Goal: Find contact information: Find contact information

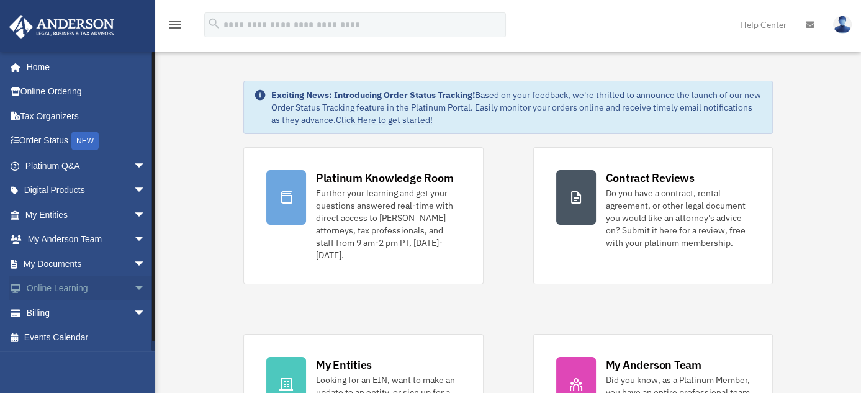
click at [133, 288] on span "arrow_drop_down" at bounding box center [145, 288] width 25 height 25
click at [63, 313] on link "Courses" at bounding box center [90, 312] width 147 height 25
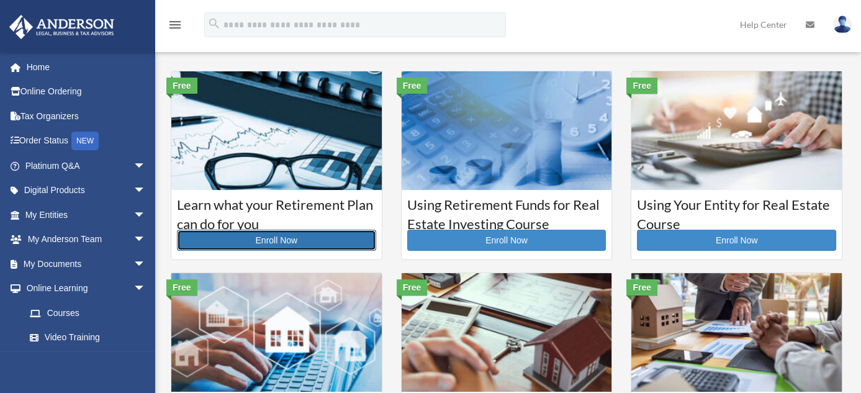
click at [267, 244] on link "Enroll Now" at bounding box center [276, 240] width 199 height 21
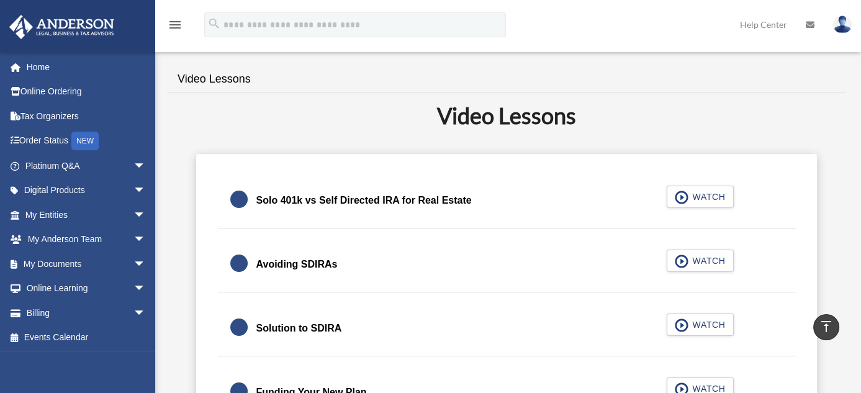
scroll to position [257, 0]
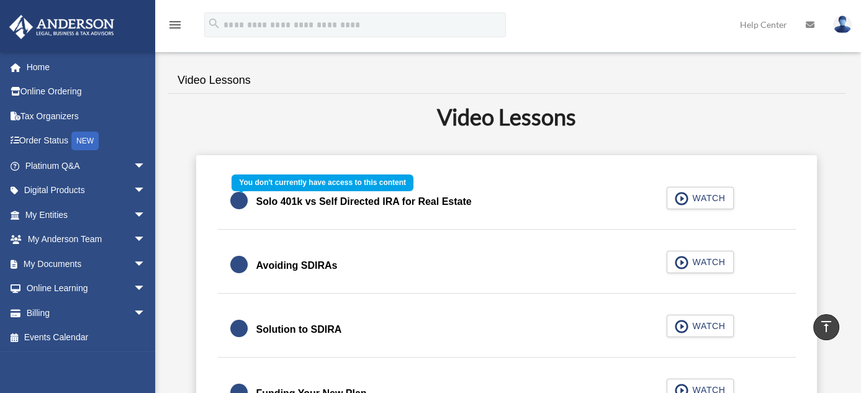
click at [698, 196] on div "Solo 401k vs Self Directed IRA for Real Estate WATCH" at bounding box center [506, 201] width 608 height 55
click at [685, 200] on div "Solo 401k vs Self Directed IRA for Real Estate WATCH" at bounding box center [506, 201] width 608 height 55
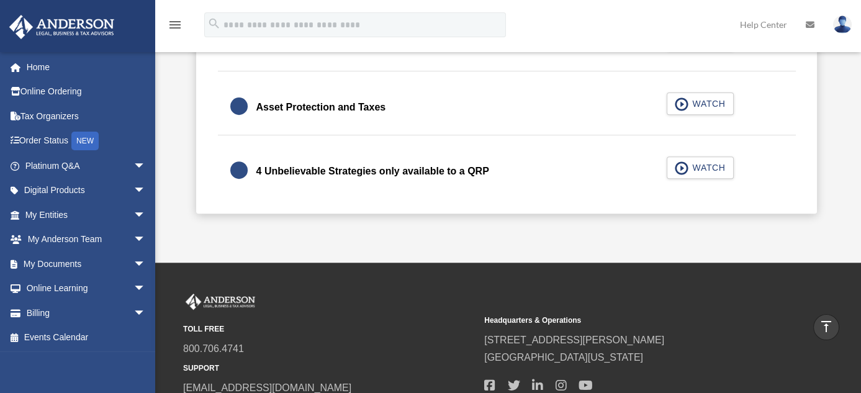
scroll to position [0, 0]
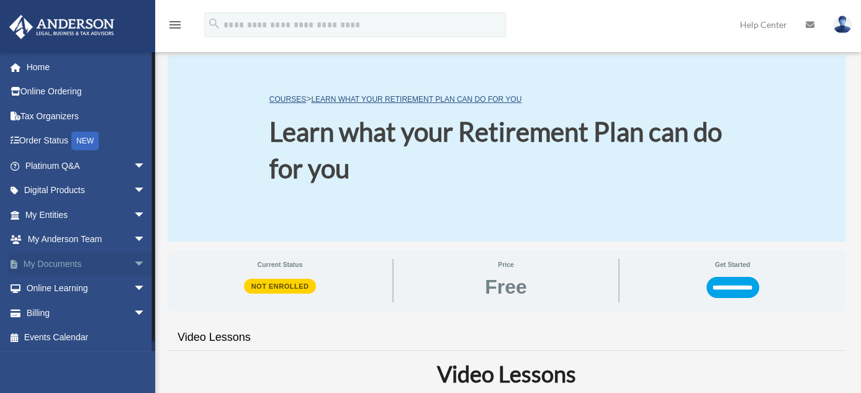
click at [133, 264] on span "arrow_drop_down" at bounding box center [145, 263] width 25 height 25
click at [56, 285] on link "Box" at bounding box center [90, 288] width 147 height 25
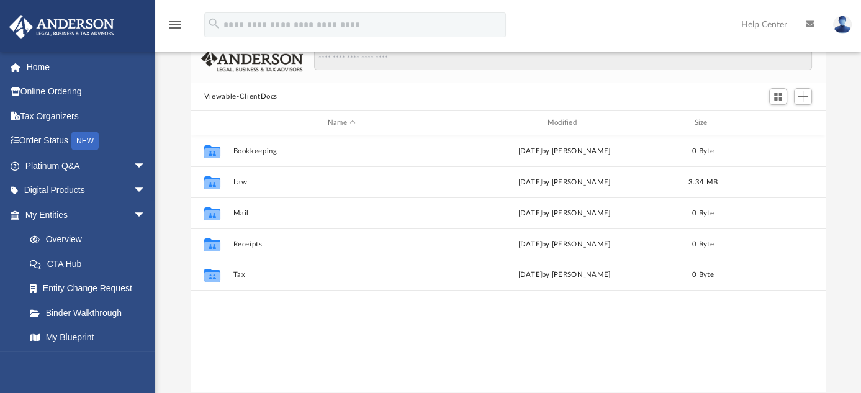
scroll to position [73, 0]
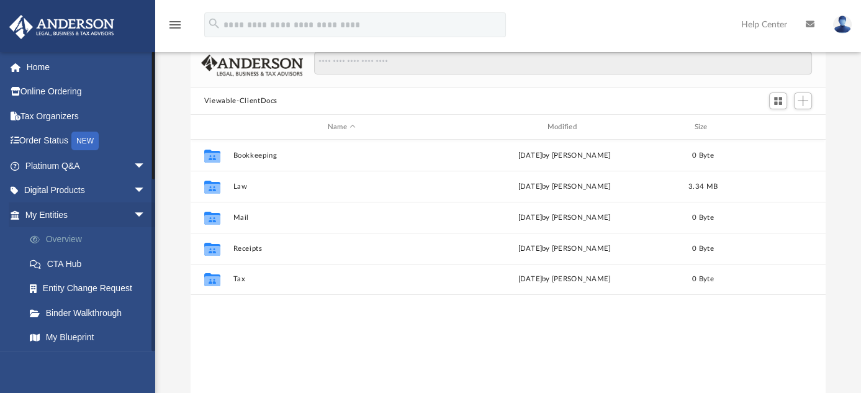
click at [76, 237] on link "Overview" at bounding box center [90, 239] width 147 height 25
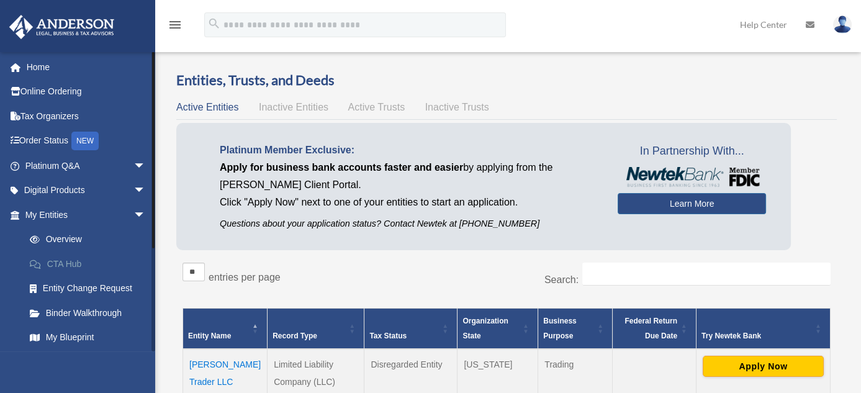
click at [70, 262] on link "CTA Hub" at bounding box center [90, 263] width 147 height 25
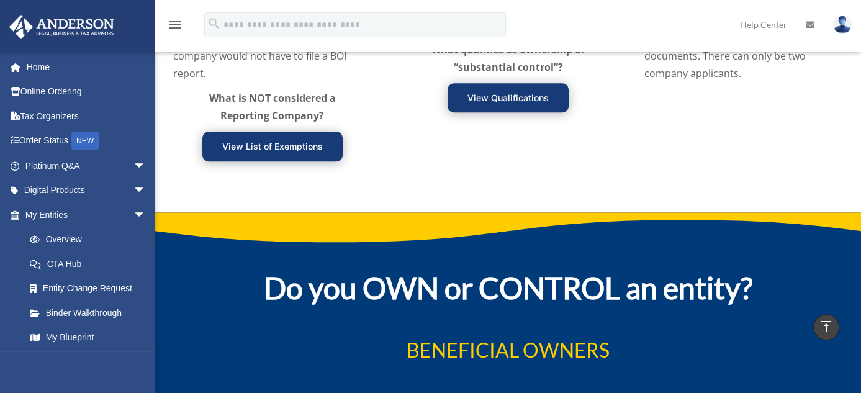
scroll to position [1714, 0]
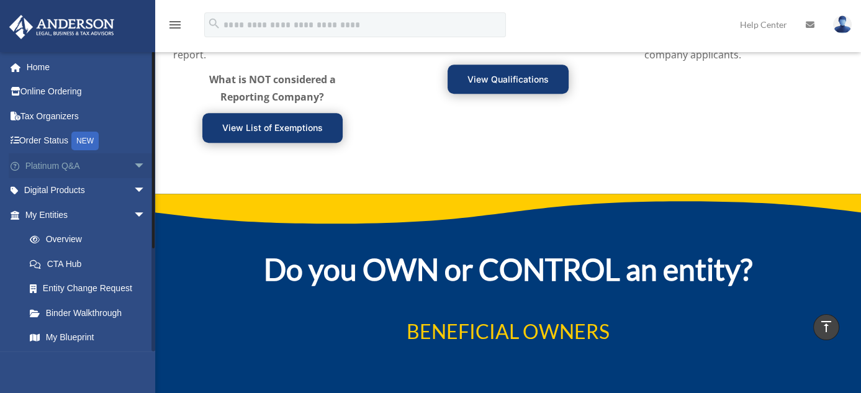
click at [133, 165] on span "arrow_drop_down" at bounding box center [145, 165] width 25 height 25
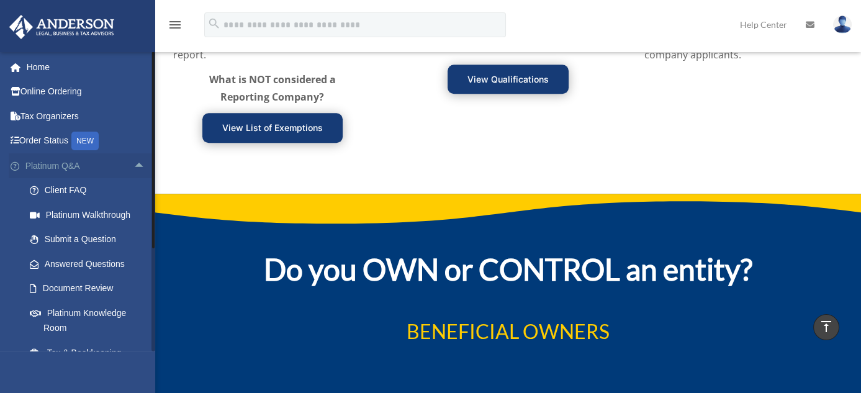
click at [59, 164] on link "Platinum Q&A arrow_drop_up" at bounding box center [87, 165] width 156 height 25
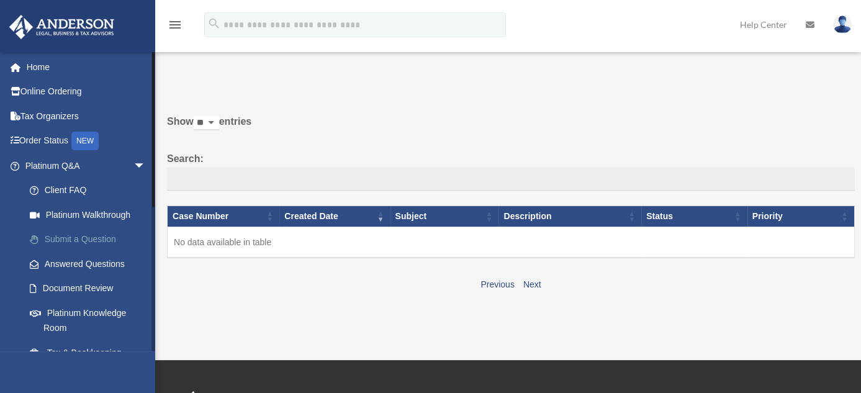
click at [65, 236] on link "Submit a Question" at bounding box center [90, 239] width 147 height 25
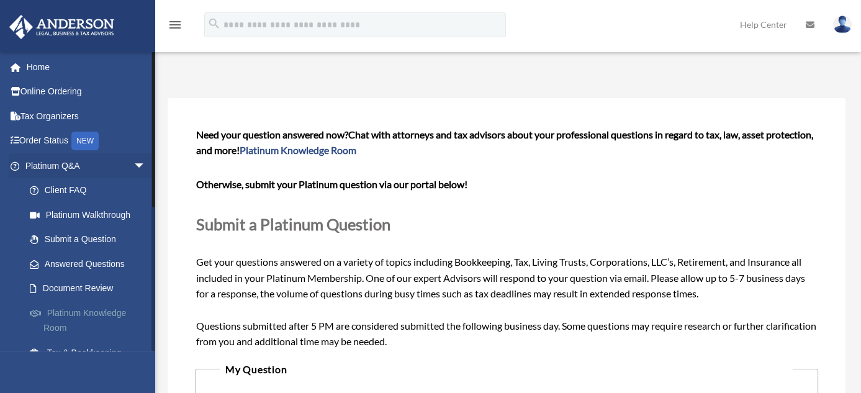
click at [117, 312] on link "Platinum Knowledge Room" at bounding box center [90, 320] width 147 height 40
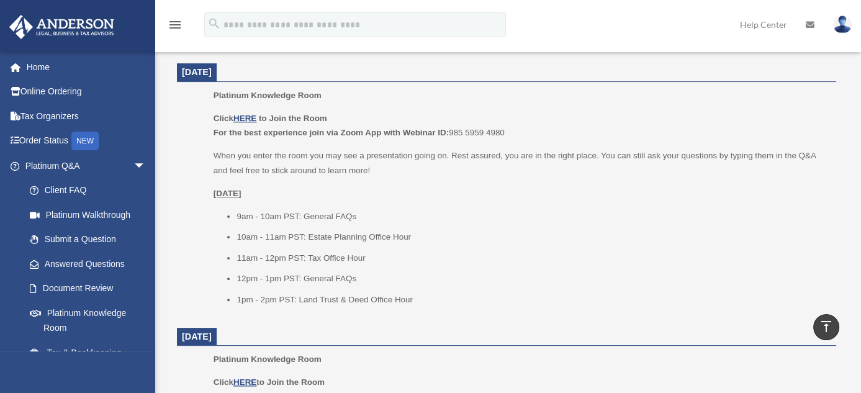
scroll to position [534, 0]
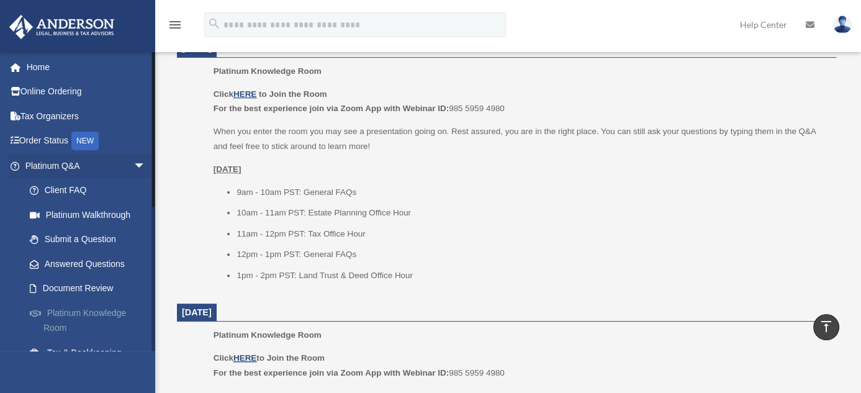
click at [96, 313] on link "Platinum Knowledge Room" at bounding box center [90, 320] width 147 height 40
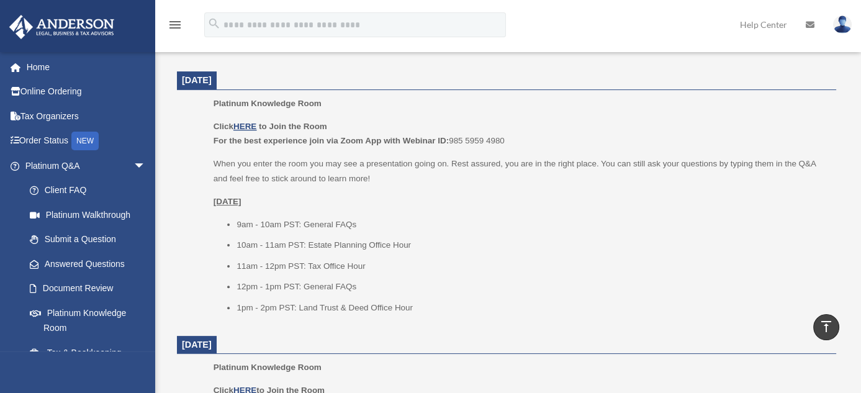
scroll to position [194, 0]
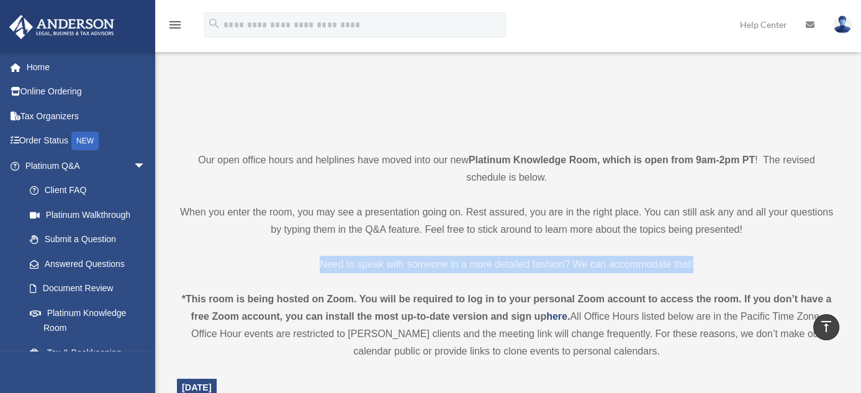
drag, startPoint x: 155, startPoint y: 265, endPoint x: 156, endPoint y: 289, distance: 23.6
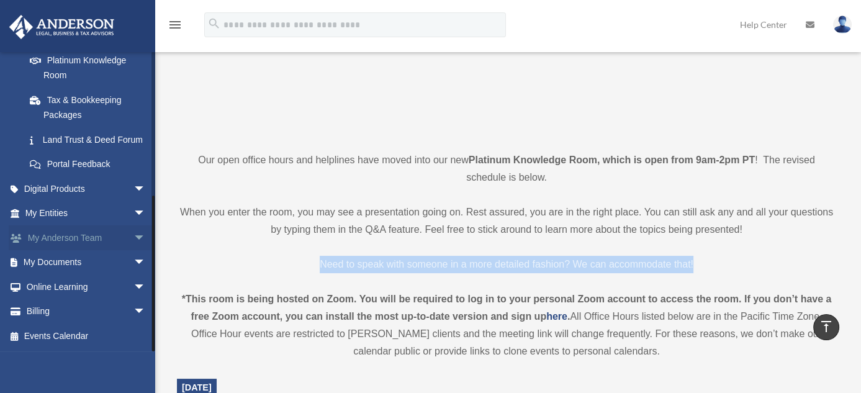
click at [133, 235] on span "arrow_drop_down" at bounding box center [145, 237] width 25 height 25
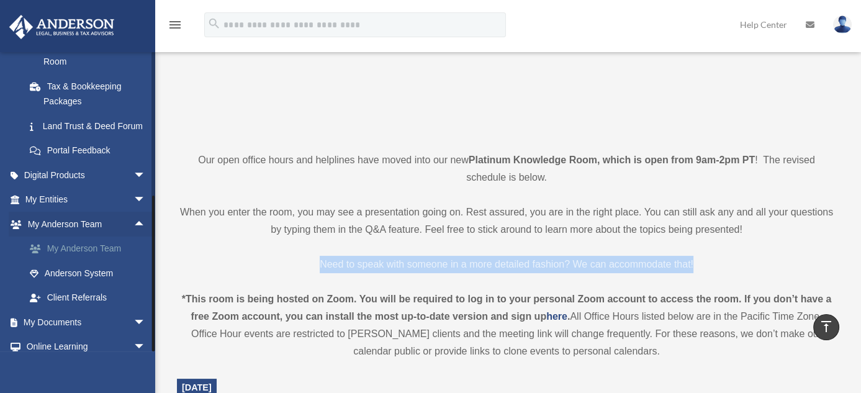
click at [77, 259] on link "My Anderson Team" at bounding box center [90, 248] width 147 height 25
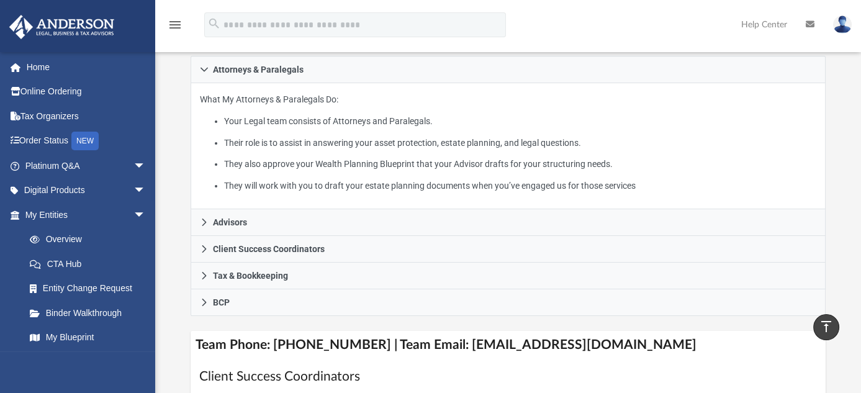
scroll to position [251, 0]
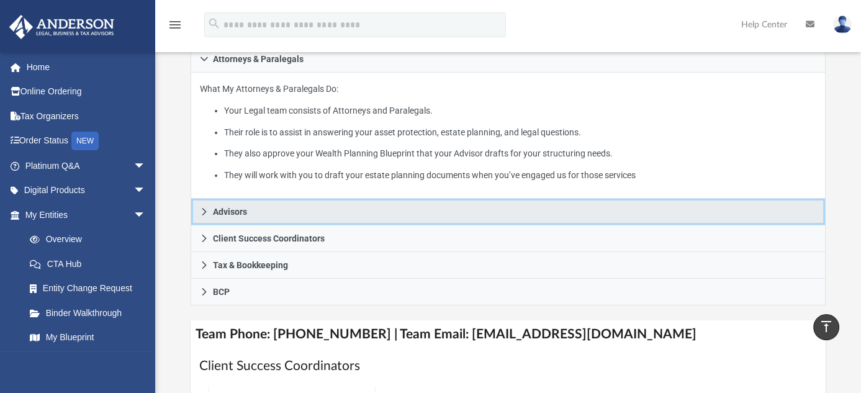
click at [211, 199] on link "Advisors" at bounding box center [507, 212] width 635 height 27
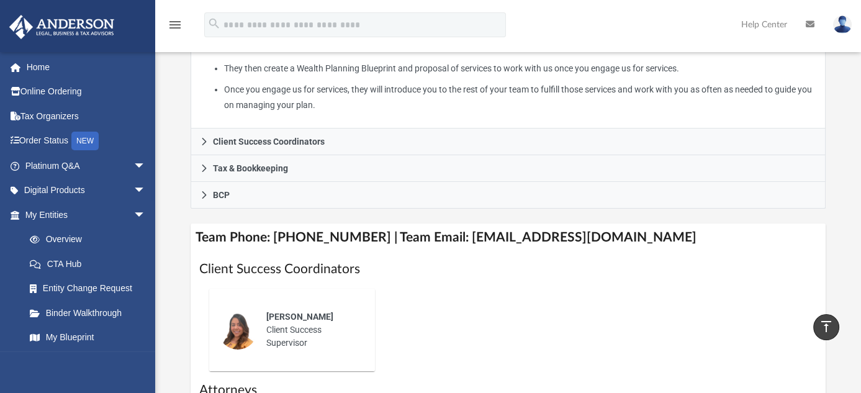
scroll to position [374, 0]
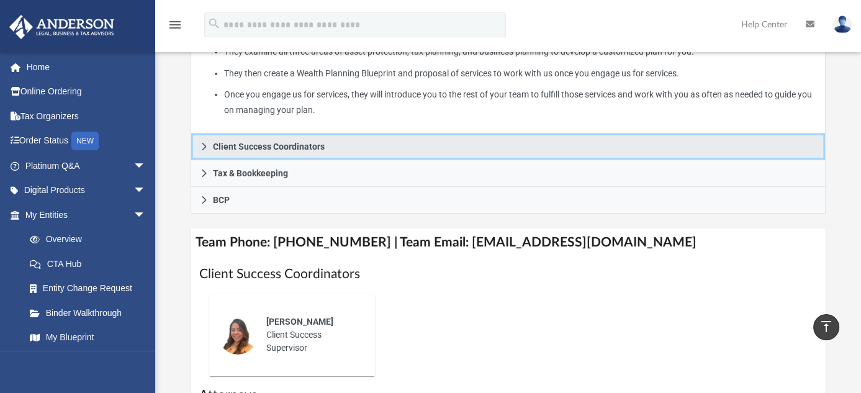
click at [221, 142] on span "Client Success Coordinators" at bounding box center [269, 146] width 112 height 9
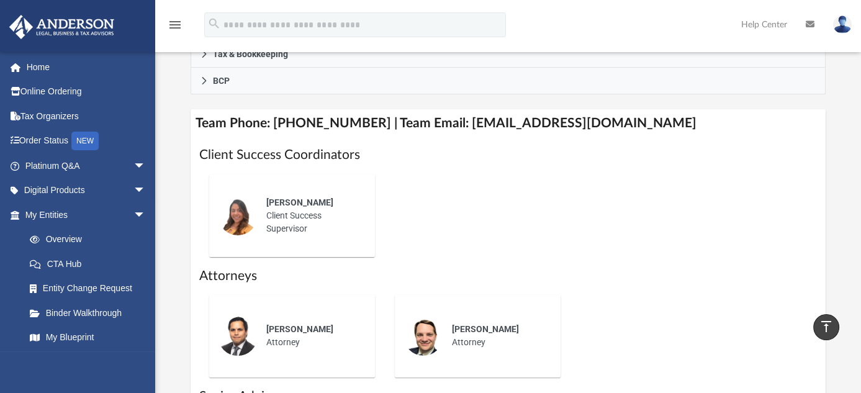
scroll to position [0, 0]
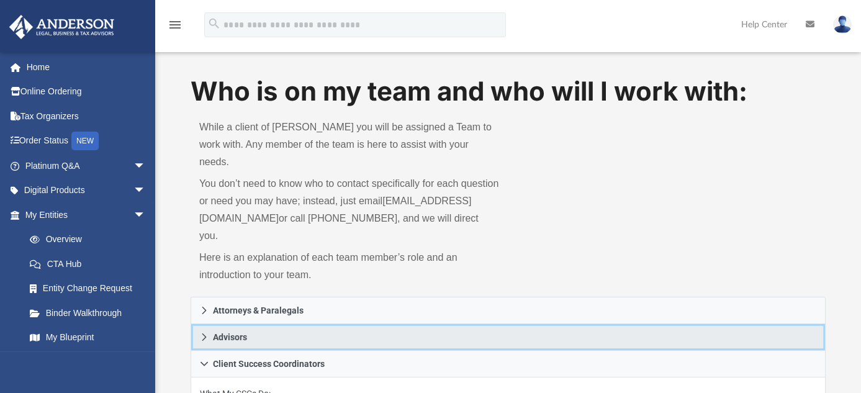
click at [223, 333] on span "Advisors" at bounding box center [230, 337] width 34 height 9
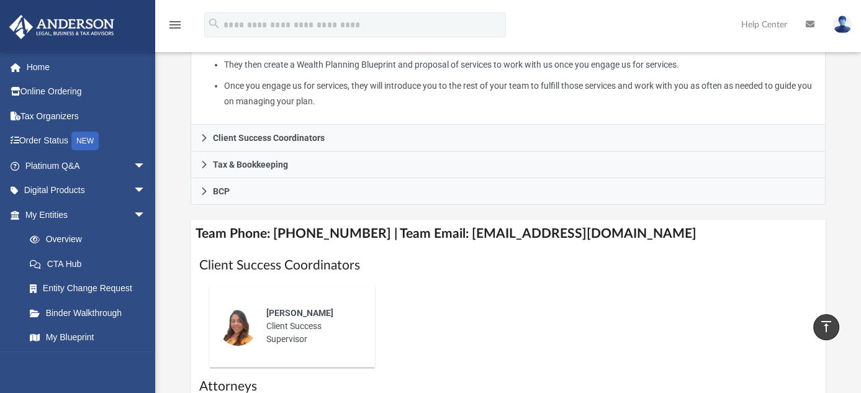
scroll to position [432, 0]
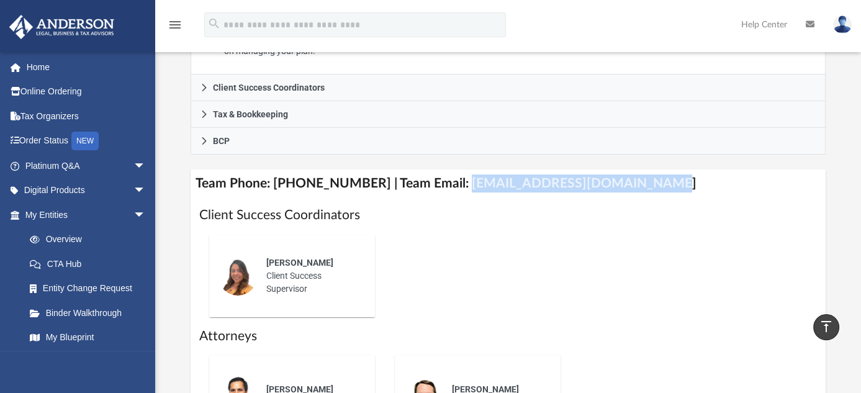
drag, startPoint x: 643, startPoint y: 159, endPoint x: 444, endPoint y: 161, distance: 199.2
click at [444, 169] on h4 "Team Phone: [PHONE_NUMBER] | Team Email: [EMAIL_ADDRESS][DOMAIN_NAME]" at bounding box center [507, 183] width 635 height 28
copy h4 "[EMAIL_ADDRESS][DOMAIN_NAME]"
